Goal: Transaction & Acquisition: Purchase product/service

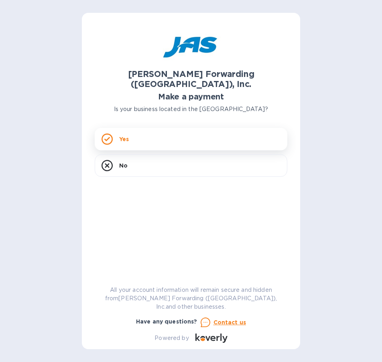
click at [126, 135] on p "Yes" at bounding box center [124, 139] width 10 height 8
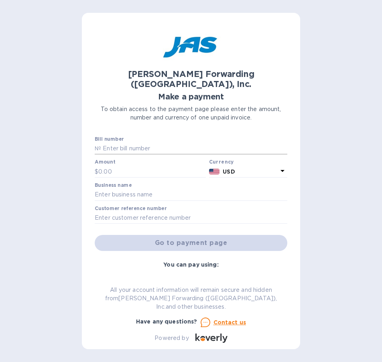
click at [141, 143] on input "text" at bounding box center [194, 149] width 186 height 12
click at [159, 143] on input "text" at bounding box center [194, 149] width 186 height 12
paste input "LAX503418087"
type input "LAX503418087"
click at [212, 235] on div "Go to payment page" at bounding box center [191, 243] width 196 height 19
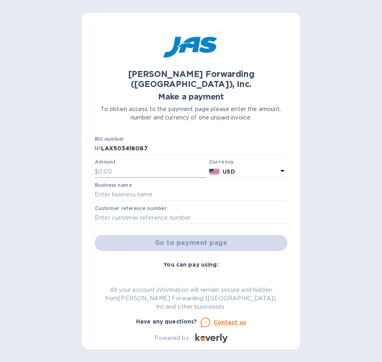
click at [110, 166] on input "text" at bounding box center [152, 172] width 108 height 12
paste input "7,316.50"
type input "7,316.50"
click at [120, 189] on input "text" at bounding box center [191, 195] width 193 height 12
click at [116, 189] on input "text" at bounding box center [191, 195] width 193 height 12
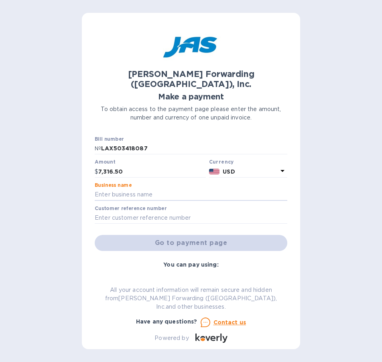
type input "Befores LLC dba Afters Ice Cream"
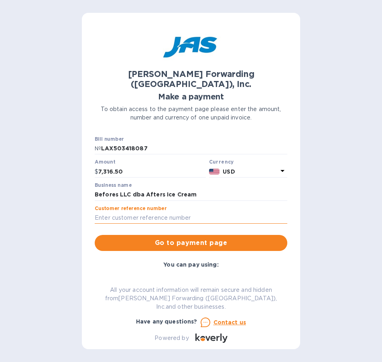
click at [129, 212] on input "text" at bounding box center [191, 218] width 193 height 12
paste input "AFTICEHTD"
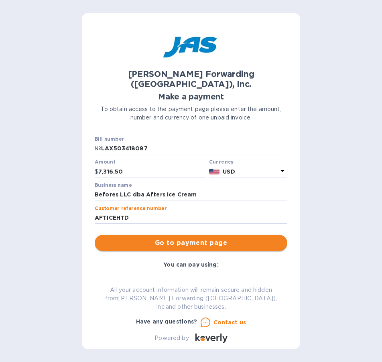
type input "AFTICEHTD"
click at [194, 238] on span "Go to payment page" at bounding box center [191, 243] width 180 height 10
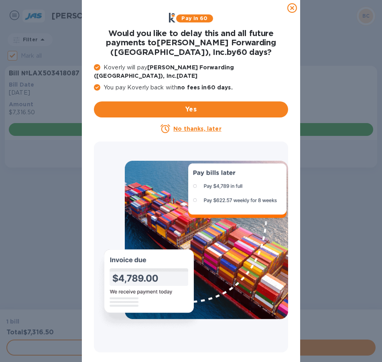
click at [212, 126] on u "No thanks, later" at bounding box center [197, 129] width 48 height 6
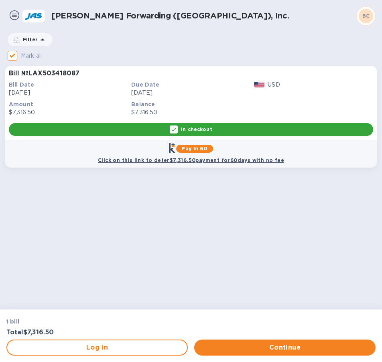
click at [226, 128] on div "In checkout" at bounding box center [191, 129] width 364 height 13
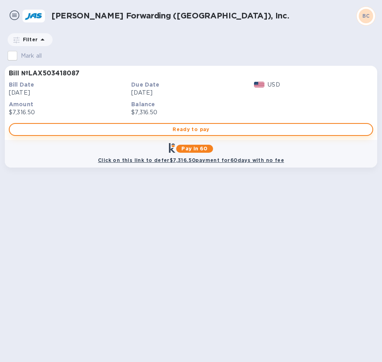
click at [197, 129] on span "Ready to pay" at bounding box center [191, 130] width 350 height 10
checkbox input "true"
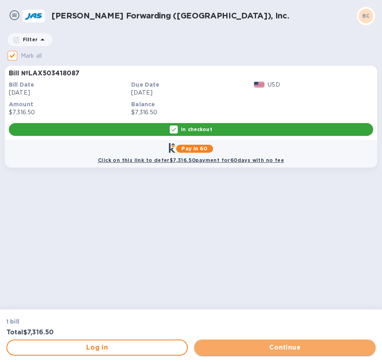
click at [313, 347] on span "Continue" at bounding box center [285, 348] width 169 height 10
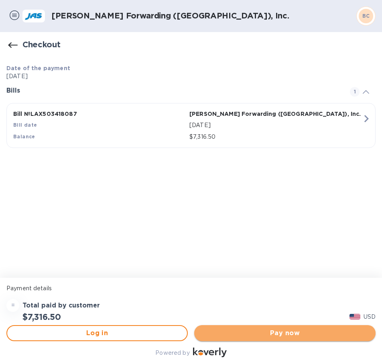
click at [284, 333] on span "Pay now" at bounding box center [285, 334] width 169 height 10
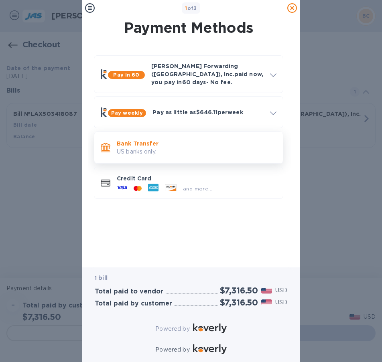
click at [146, 140] on p "Bank Transfer" at bounding box center [197, 144] width 160 height 8
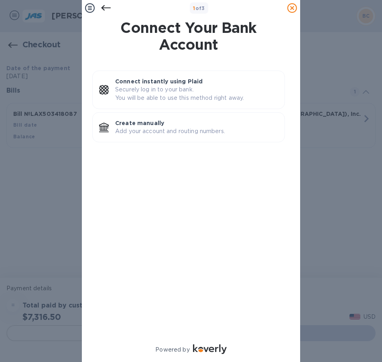
click at [105, 7] on icon at bounding box center [106, 8] width 10 height 10
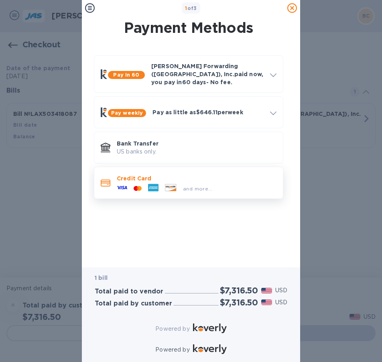
click at [135, 186] on icon at bounding box center [138, 188] width 8 height 5
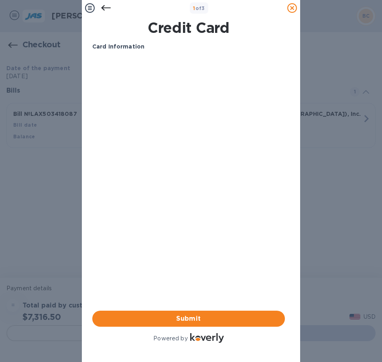
click at [104, 6] on icon at bounding box center [106, 8] width 10 height 6
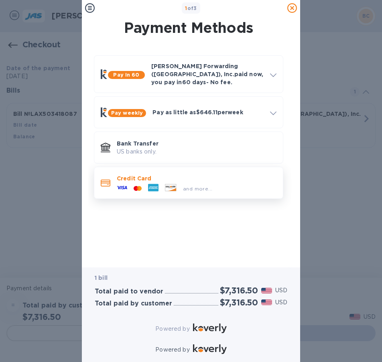
click at [197, 186] on span "and more..." at bounding box center [197, 189] width 29 height 6
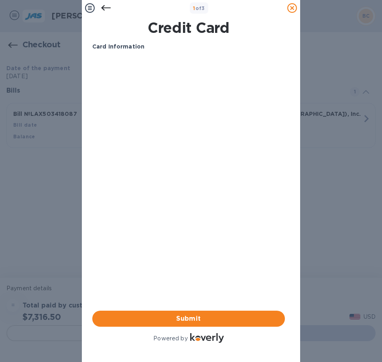
click at [106, 8] on icon at bounding box center [106, 8] width 10 height 6
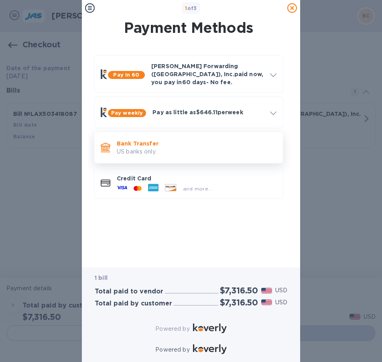
click at [134, 148] on p "US banks only." at bounding box center [197, 152] width 160 height 8
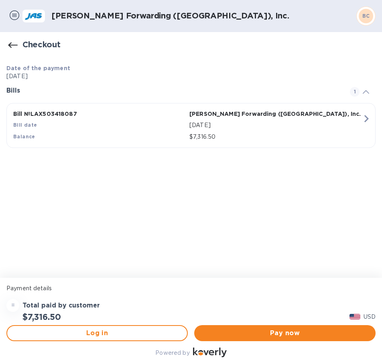
click at [371, 117] on icon "button" at bounding box center [366, 119] width 14 height 14
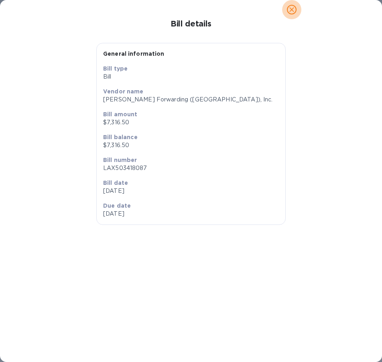
click at [289, 8] on icon "close" at bounding box center [292, 10] width 8 height 8
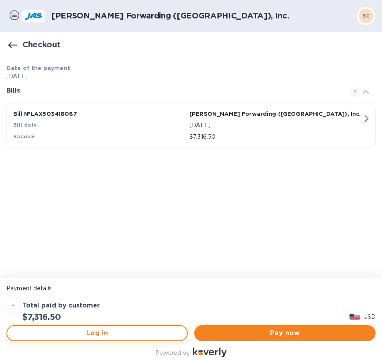
click at [106, 334] on span "Log in" at bounding box center [97, 334] width 167 height 10
